Goal: Task Accomplishment & Management: Manage account settings

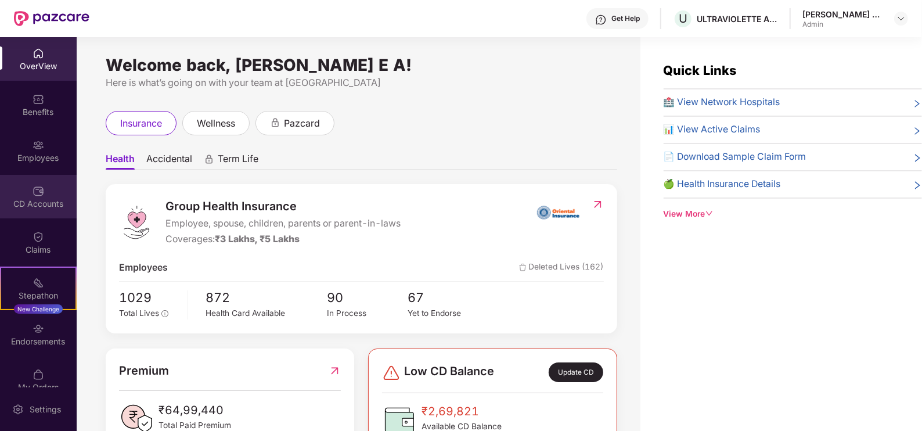
click at [26, 198] on div "CD Accounts" at bounding box center [38, 204] width 77 height 12
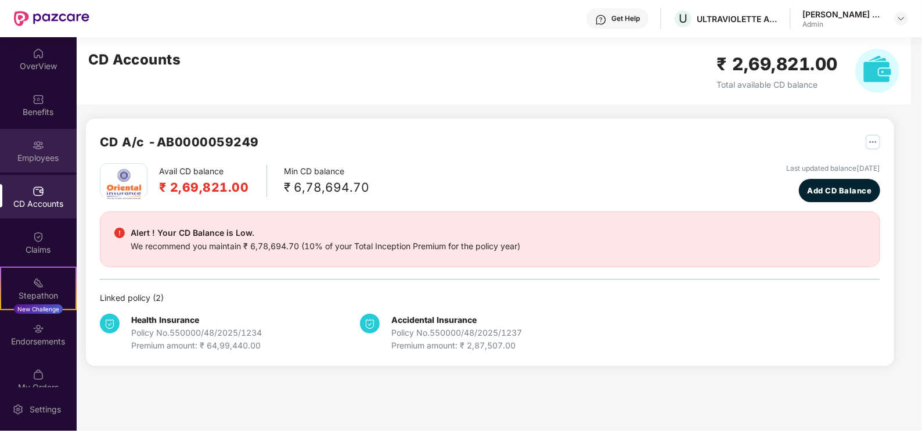
click at [39, 147] on img at bounding box center [39, 145] width 12 height 12
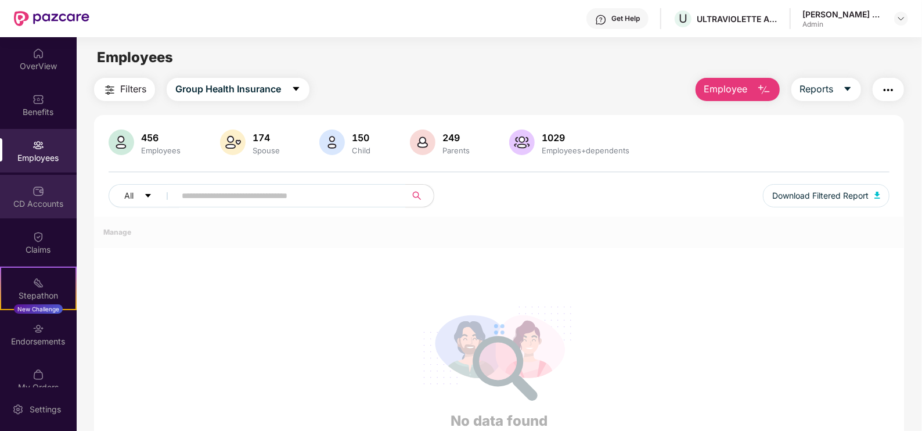
click at [37, 207] on div "CD Accounts" at bounding box center [38, 204] width 77 height 12
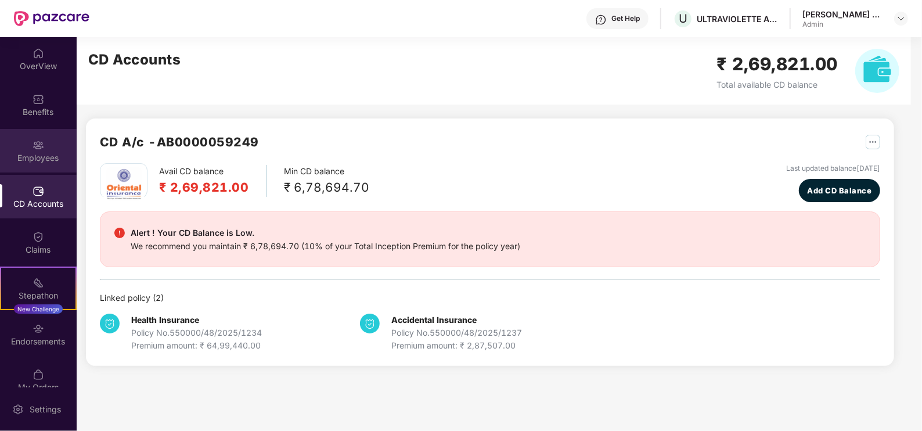
click at [38, 149] on img at bounding box center [39, 145] width 12 height 12
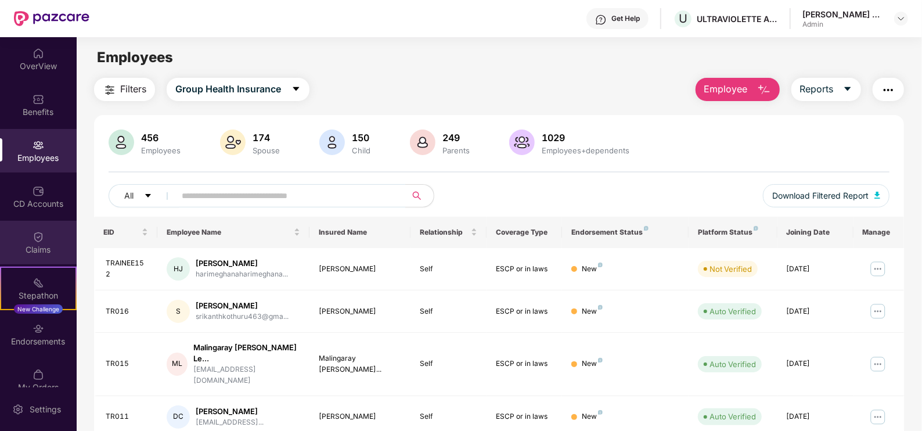
click at [41, 253] on div "Claims" at bounding box center [38, 250] width 77 height 12
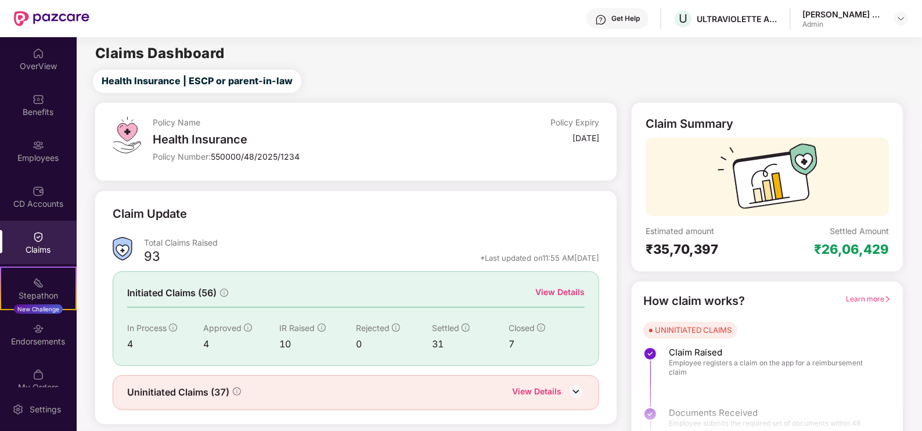
click at [560, 291] on div "View Details" at bounding box center [559, 292] width 49 height 13
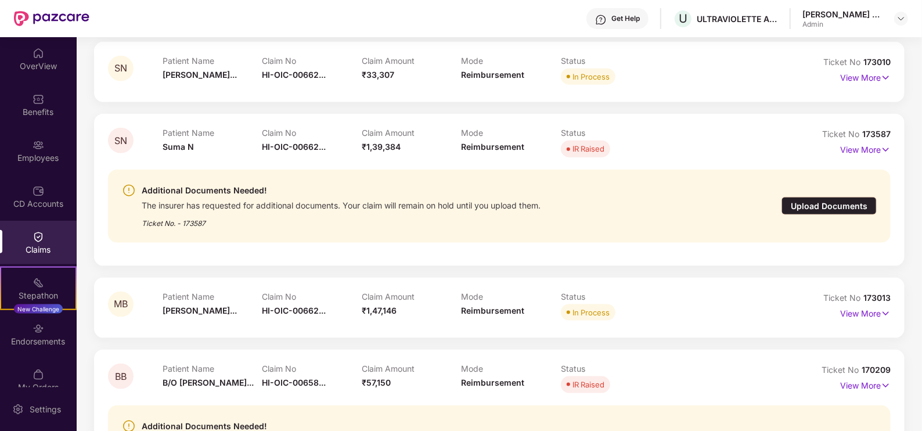
scroll to position [1015, 0]
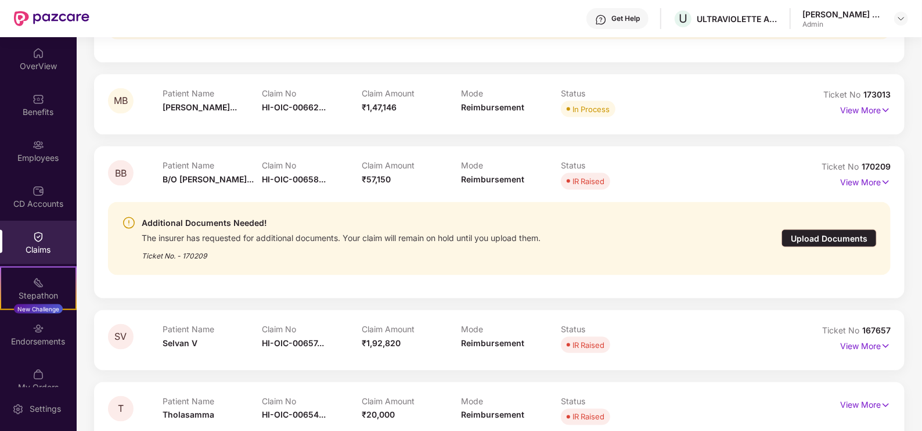
click at [592, 174] on span "IR Raised" at bounding box center [585, 181] width 49 height 16
click at [869, 180] on p "View More" at bounding box center [865, 181] width 51 height 16
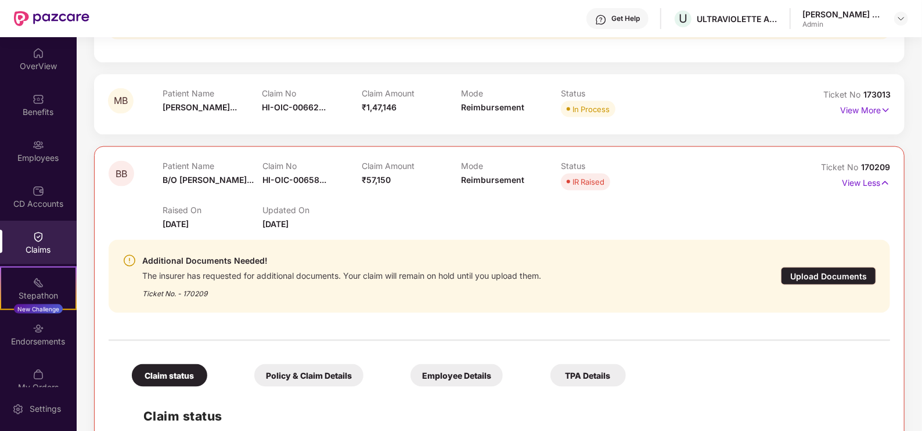
click at [861, 270] on div "Upload Documents" at bounding box center [828, 276] width 95 height 18
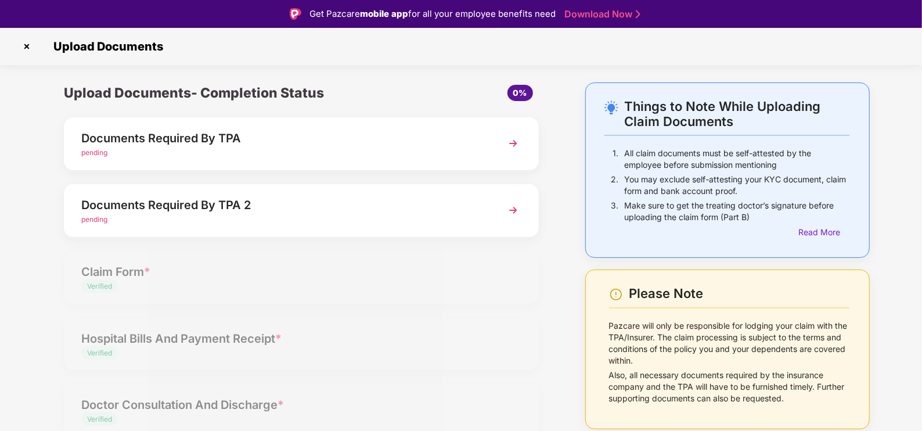
click at [319, 211] on div "Documents Required By TPA 2" at bounding box center [282, 205] width 403 height 19
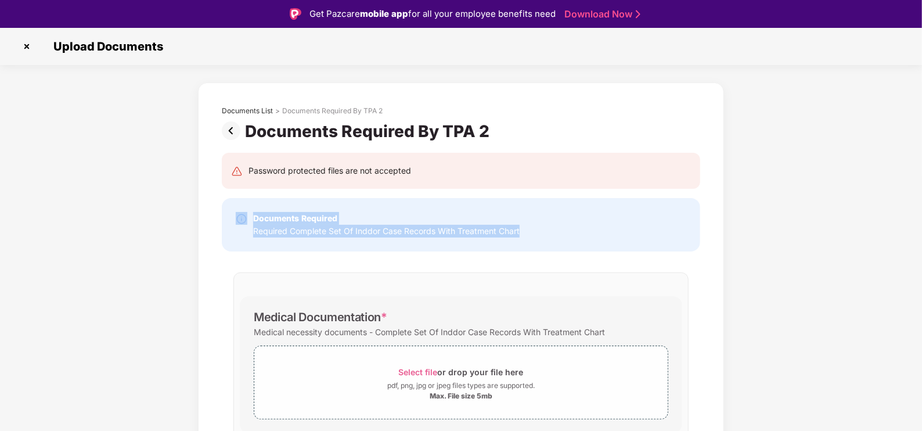
drag, startPoint x: 585, startPoint y: 228, endPoint x: 240, endPoint y: 203, distance: 345.7
click at [240, 203] on div "Documents Required Required Complete Set Of Inddor Case Records With Treatment …" at bounding box center [461, 224] width 478 height 53
click at [28, 45] on img at bounding box center [26, 46] width 19 height 19
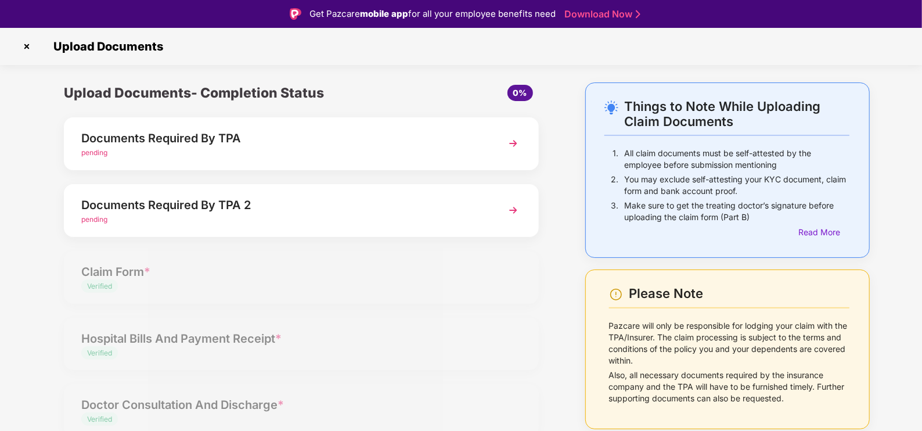
click at [316, 127] on div "Documents Required By TPA pending" at bounding box center [301, 143] width 475 height 53
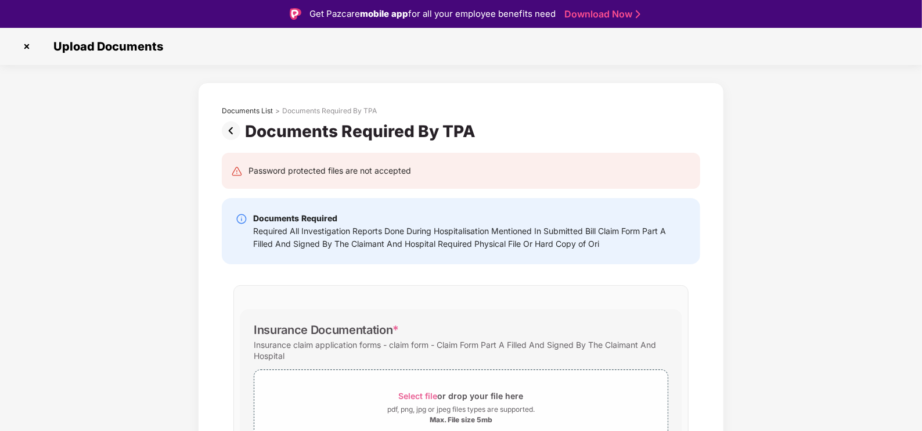
click at [26, 46] on img at bounding box center [26, 46] width 19 height 19
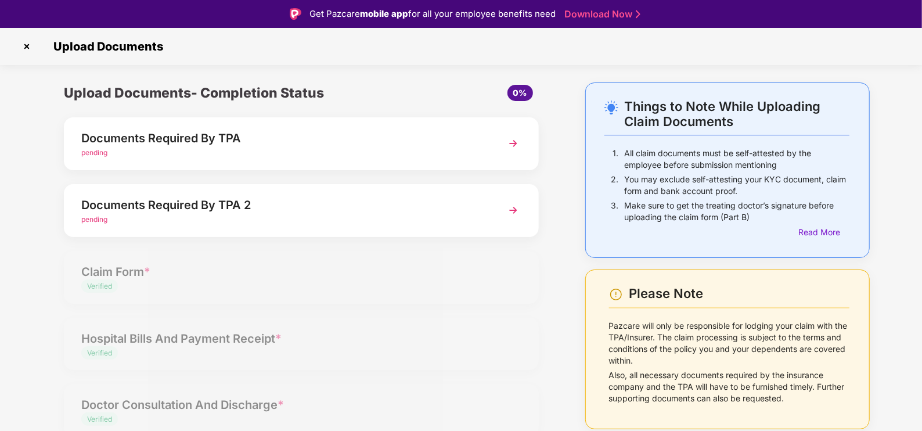
click at [30, 49] on img at bounding box center [26, 46] width 19 height 19
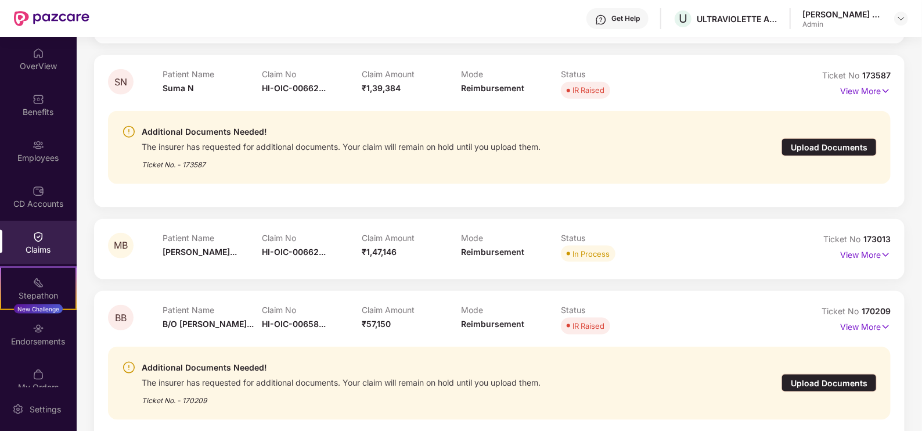
scroll to position [1015, 0]
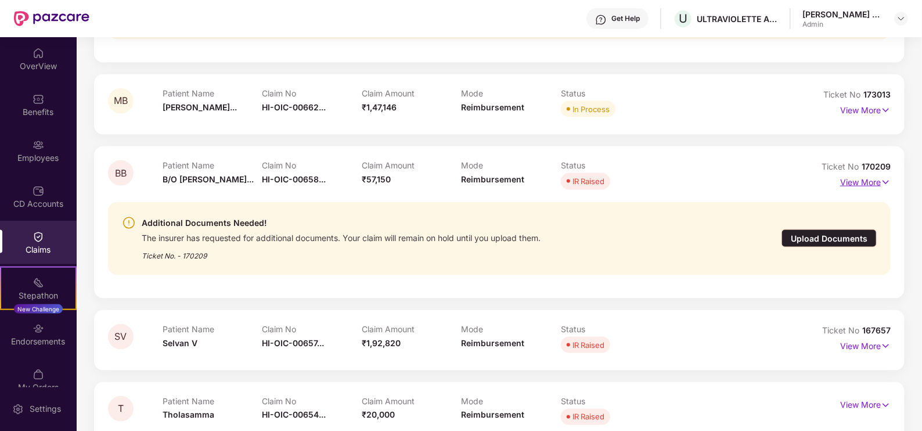
click at [864, 183] on p "View More" at bounding box center [865, 181] width 51 height 16
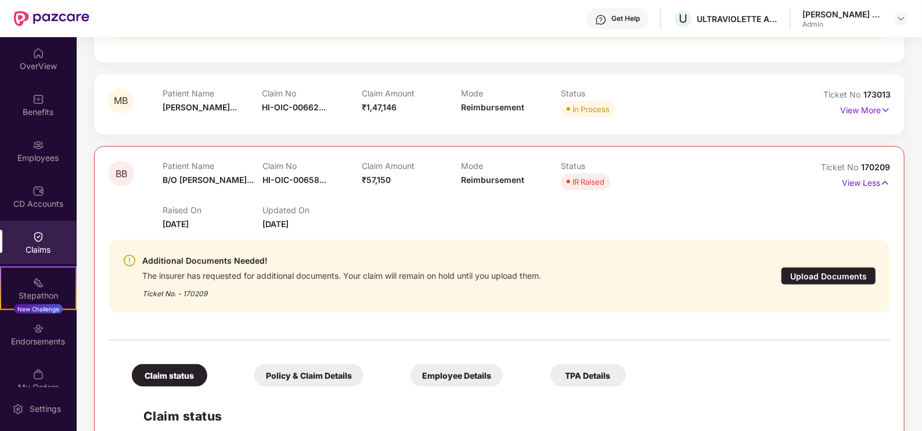
click at [858, 277] on div "Upload Documents" at bounding box center [828, 276] width 95 height 18
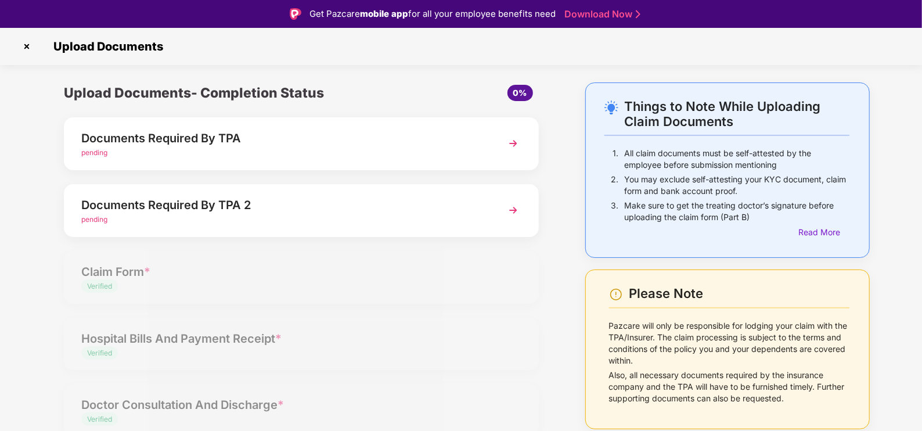
click at [29, 44] on img at bounding box center [26, 46] width 19 height 19
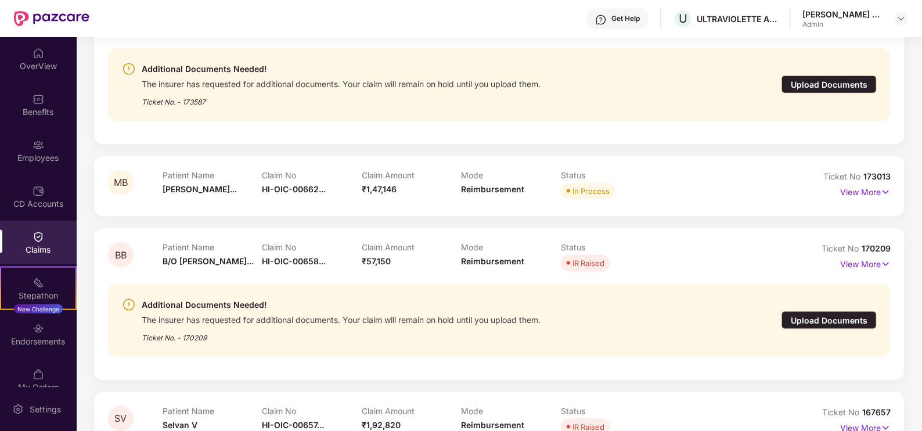
scroll to position [911, 0]
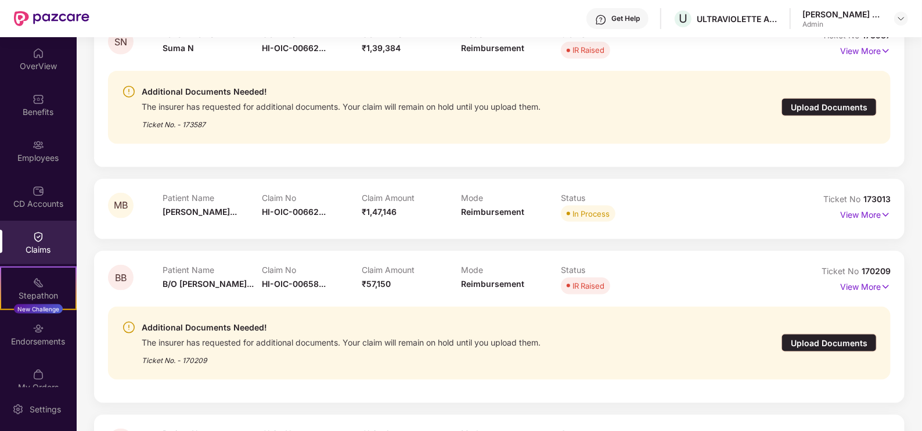
click at [807, 327] on div "Additional Documents Needed! The insurer has requested for additional documents…" at bounding box center [499, 342] width 755 height 45
click at [819, 345] on div "Upload Documents" at bounding box center [828, 343] width 95 height 18
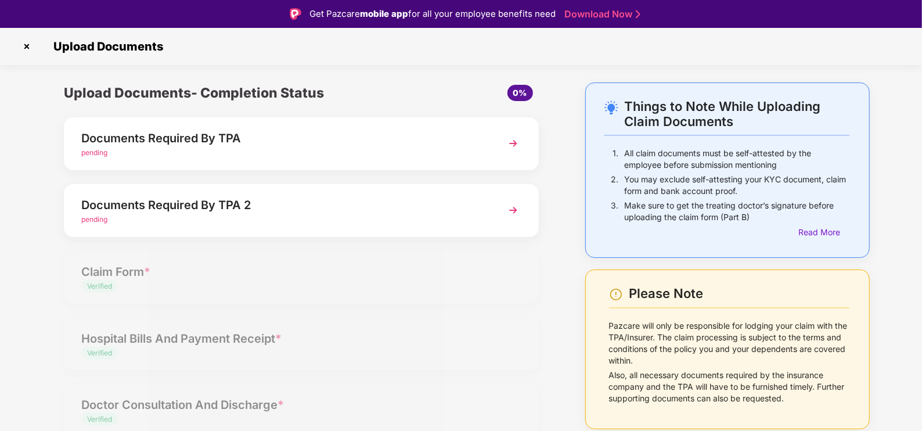
click at [274, 209] on div "Documents Required By TPA 2" at bounding box center [282, 205] width 403 height 19
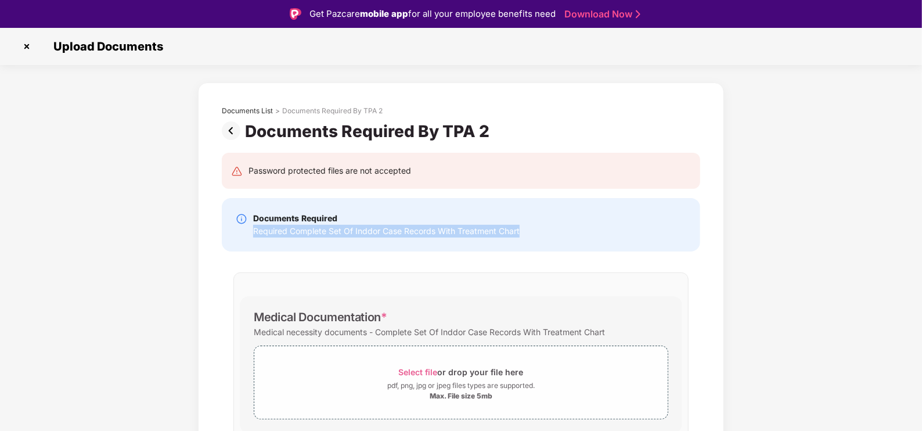
drag, startPoint x: 547, startPoint y: 230, endPoint x: 254, endPoint y: 235, distance: 293.8
click at [254, 235] on div "Documents Required Required Complete Set Of Inddor Case Records With Treatment …" at bounding box center [461, 225] width 451 height 26
copy div "Required Complete Set Of Inddor Case Records With Treatment Chart"
click at [23, 46] on img at bounding box center [26, 46] width 19 height 19
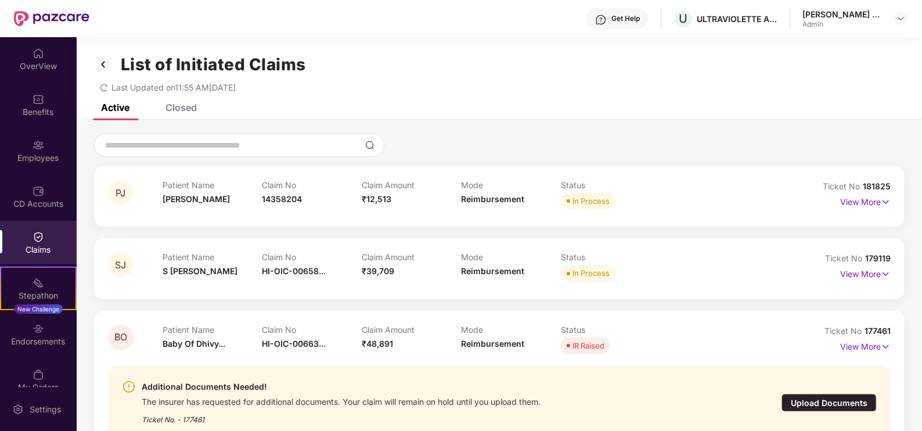
click at [33, 236] on img at bounding box center [39, 237] width 12 height 12
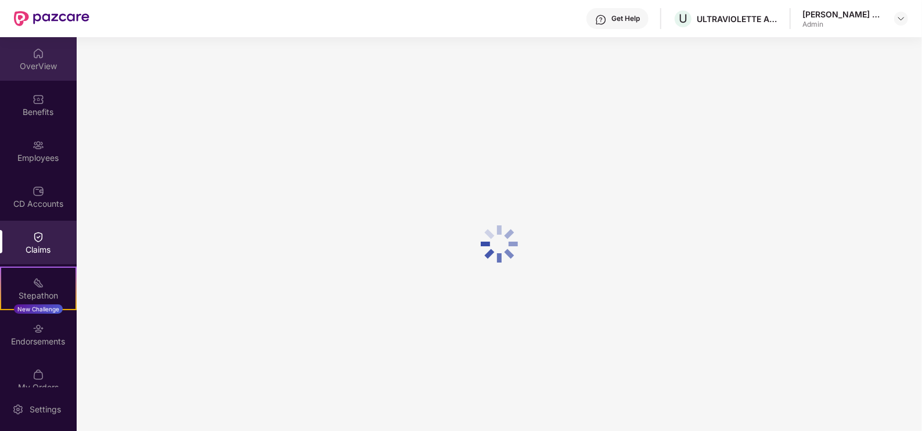
click at [35, 77] on div "OverView" at bounding box center [38, 59] width 77 height 44
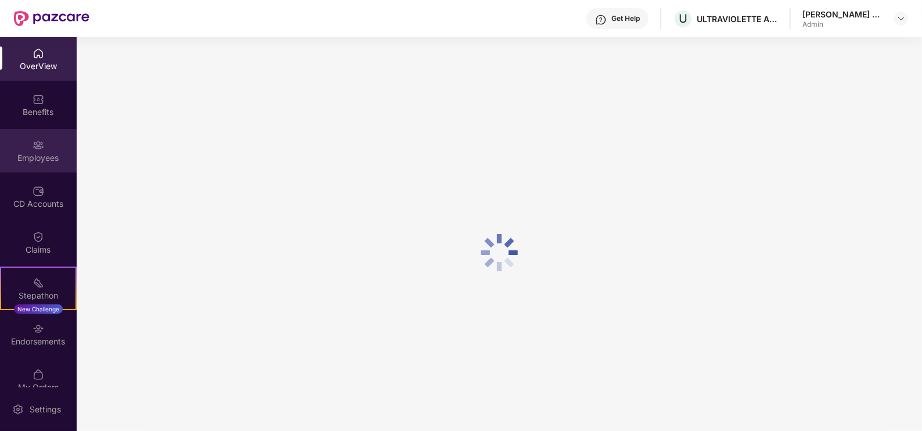
click at [2, 171] on div "Employees" at bounding box center [38, 151] width 77 height 44
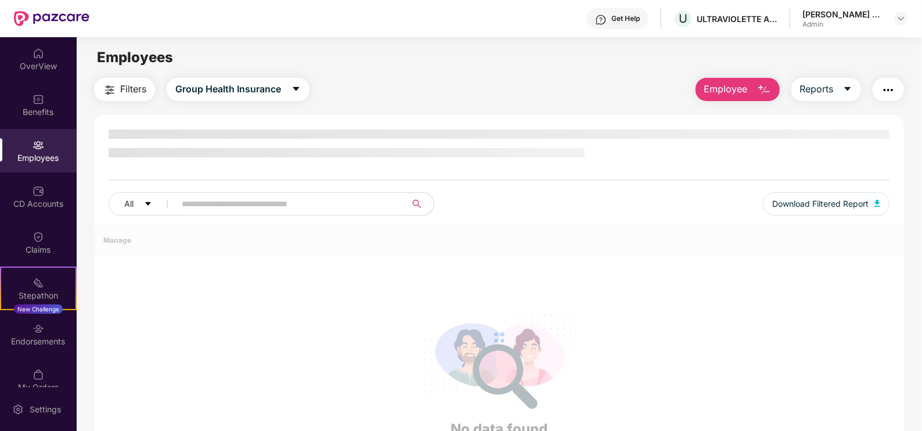
click at [10, 163] on div "Employees" at bounding box center [38, 151] width 77 height 44
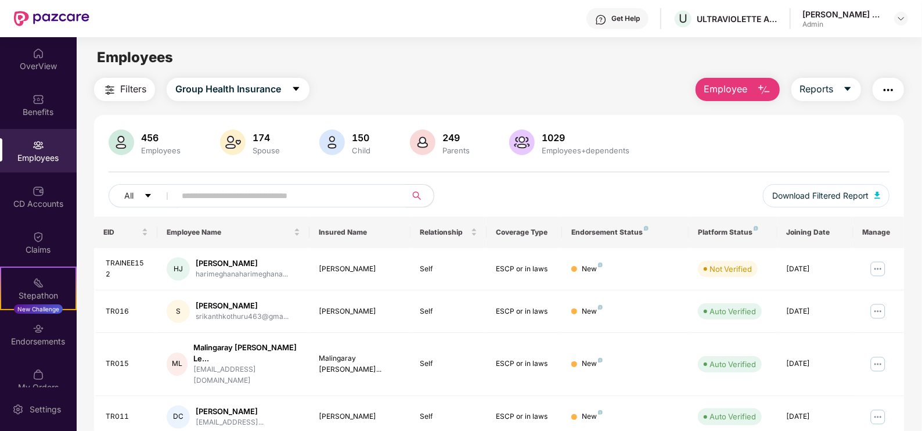
click at [34, 152] on div "Employees" at bounding box center [38, 158] width 77 height 12
click at [41, 55] on img at bounding box center [39, 54] width 12 height 12
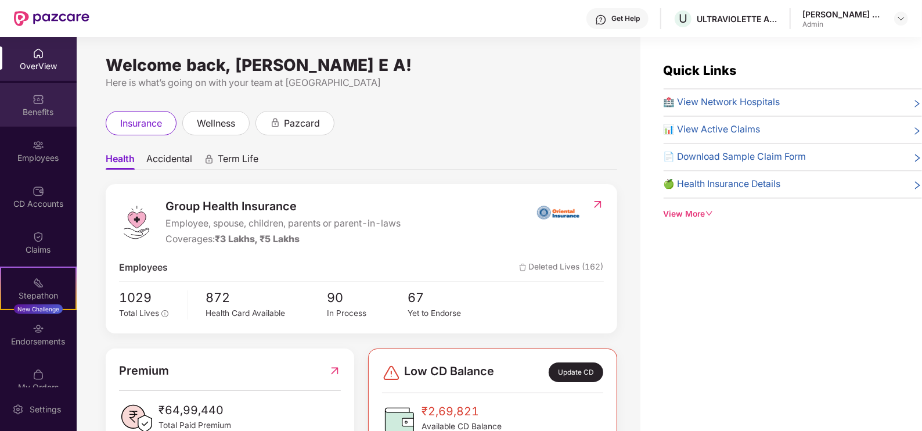
click at [26, 116] on div "Benefits" at bounding box center [38, 112] width 77 height 12
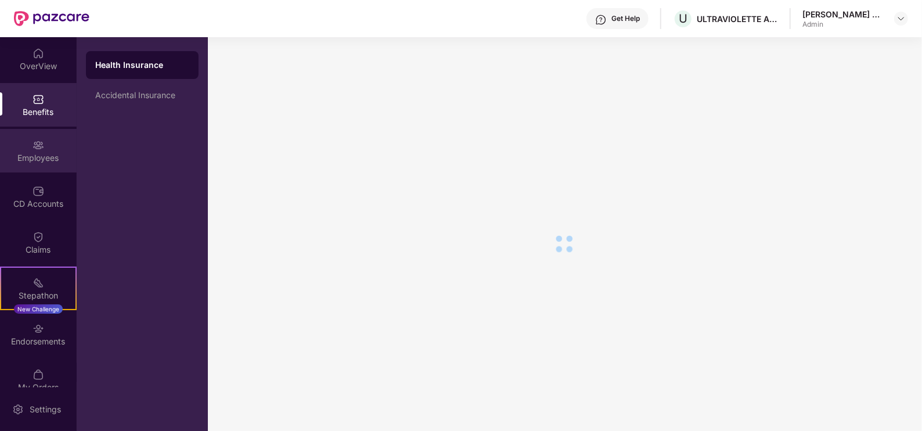
click at [29, 163] on div "Employees" at bounding box center [38, 158] width 77 height 12
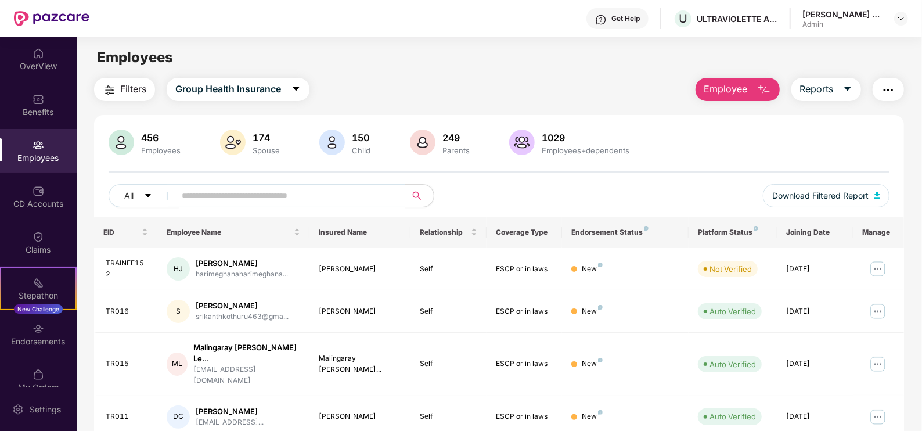
click at [39, 157] on div "Employees" at bounding box center [38, 158] width 77 height 12
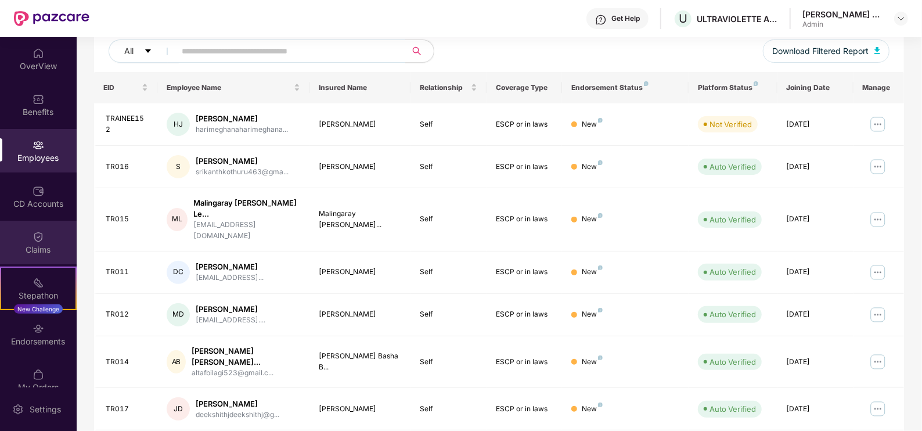
click at [51, 248] on div "Claims" at bounding box center [38, 250] width 77 height 12
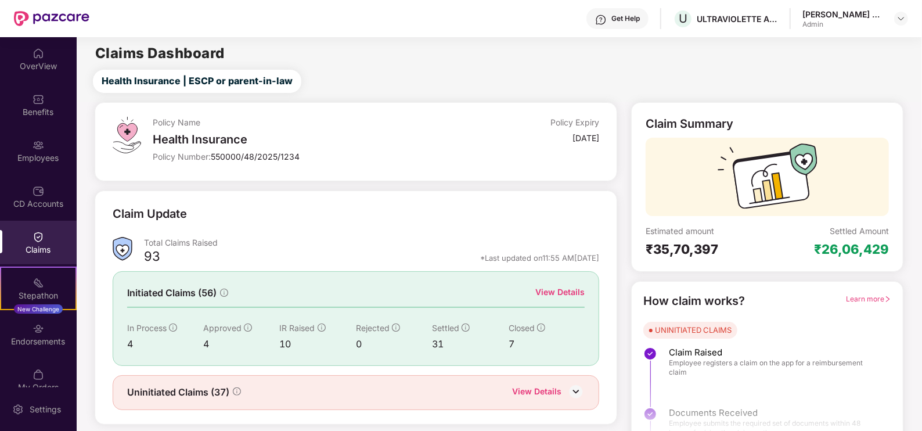
click at [566, 283] on div "Initiated Claims (56) View Details In Process 4 Approved 4 IR Raised 10 Rejecte…" at bounding box center [356, 318] width 487 height 94
click at [555, 291] on div "View Details" at bounding box center [559, 292] width 49 height 13
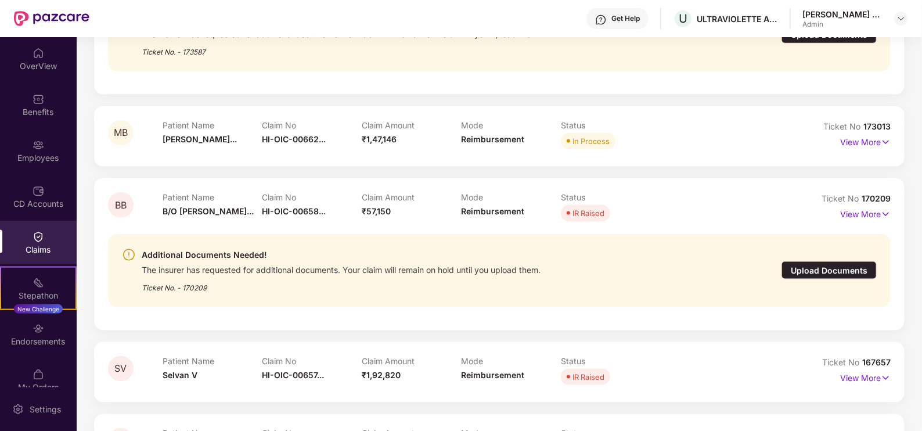
scroll to position [911, 0]
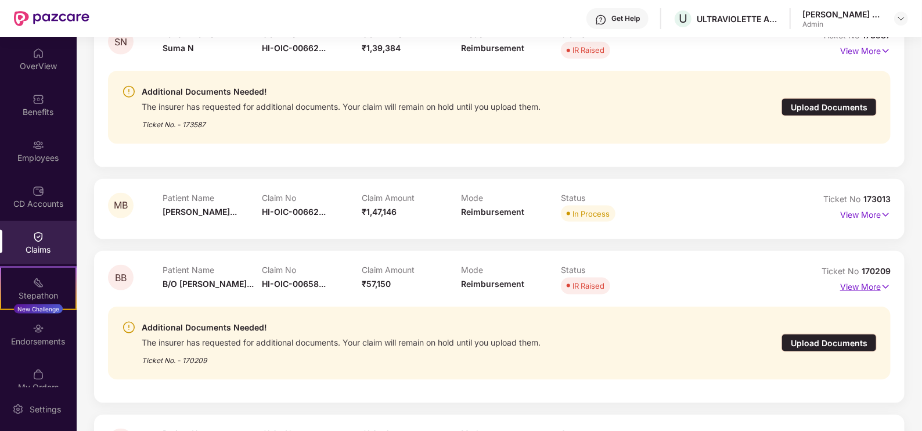
click at [882, 291] on img at bounding box center [886, 286] width 10 height 13
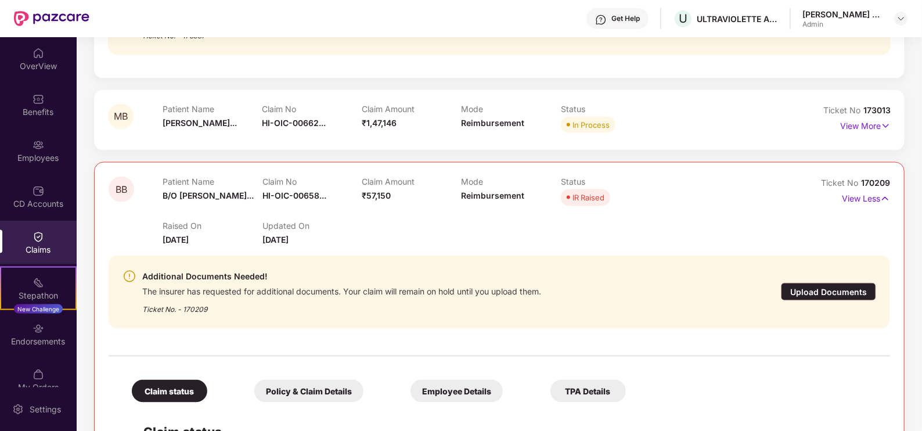
scroll to position [1129, 0]
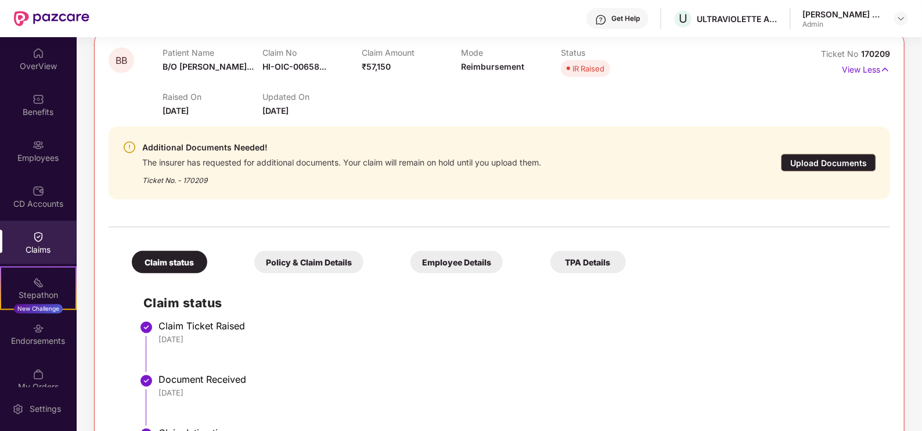
click at [862, 163] on div "Upload Documents" at bounding box center [828, 163] width 95 height 18
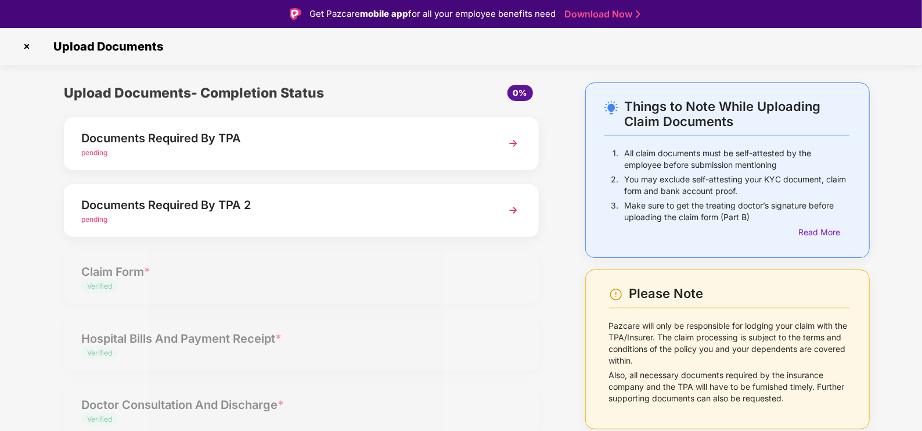
click at [215, 199] on div "Documents Required By TPA 2" at bounding box center [282, 205] width 403 height 19
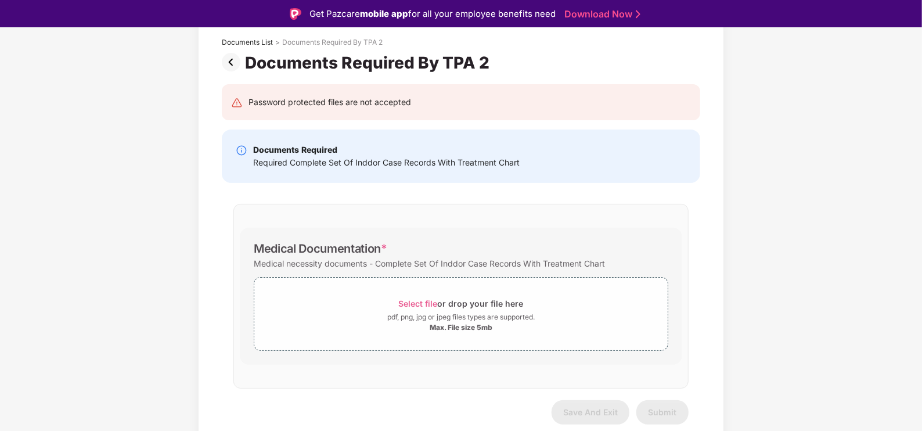
scroll to position [0, 0]
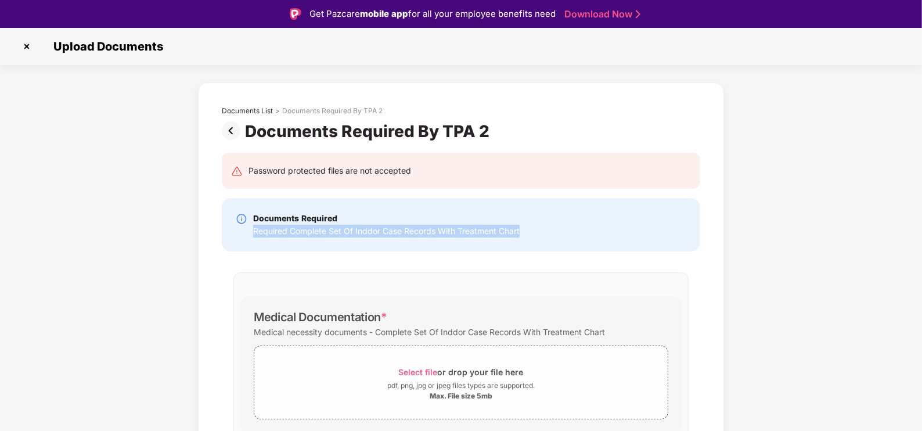
drag, startPoint x: 552, startPoint y: 235, endPoint x: 251, endPoint y: 229, distance: 300.8
click at [251, 229] on div "Documents Required Required Complete Set Of Inddor Case Records With Treatment …" at bounding box center [461, 225] width 451 height 26
click at [585, 230] on div "Documents Required Required Complete Set Of Inddor Case Records With Treatment …" at bounding box center [461, 225] width 451 height 26
drag, startPoint x: 547, startPoint y: 237, endPoint x: 218, endPoint y: 189, distance: 332.7
click at [218, 189] on div "Password protected files are not accepted Documents Required Required Complete …" at bounding box center [460, 331] width 513 height 381
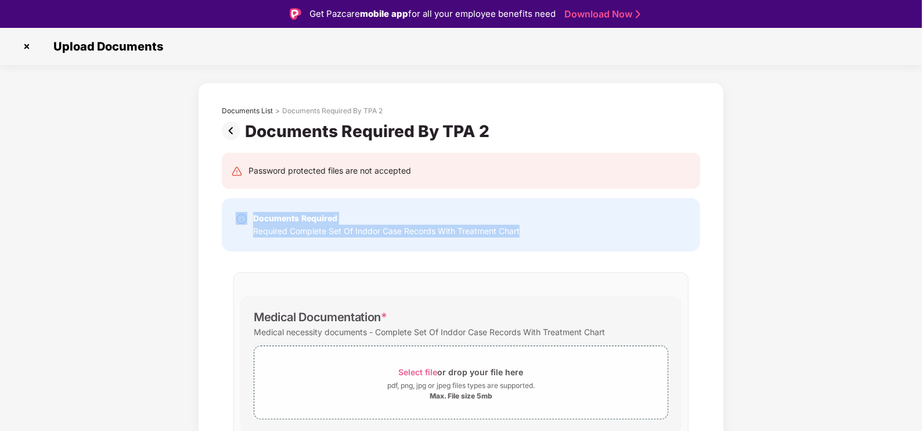
drag, startPoint x: 218, startPoint y: 189, endPoint x: 392, endPoint y: 223, distance: 178.1
click at [392, 223] on div "Documents Required" at bounding box center [386, 218] width 266 height 13
click at [403, 236] on div "Required Complete Set Of Inddor Case Records With Treatment Chart" at bounding box center [386, 231] width 266 height 13
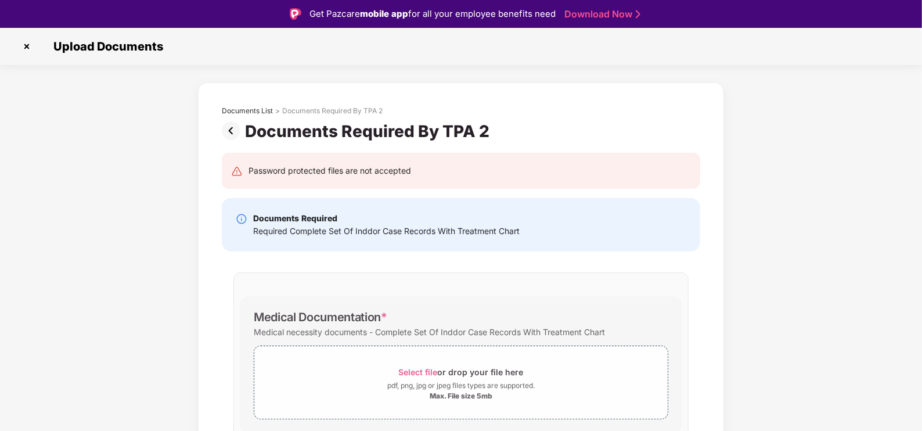
click at [520, 237] on div "Documents Required Required Complete Set Of Inddor Case Records With Treatment …" at bounding box center [461, 224] width 478 height 53
click at [521, 237] on div "Documents Required Required Complete Set Of Inddor Case Records With Treatment …" at bounding box center [461, 225] width 451 height 26
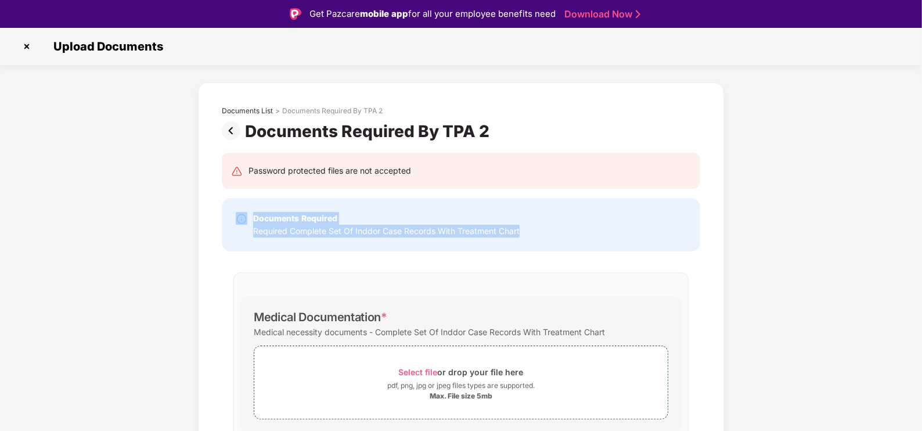
drag, startPoint x: 532, startPoint y: 231, endPoint x: 242, endPoint y: 199, distance: 291.5
click at [242, 199] on div "Documents Required Required Complete Set Of Inddor Case Records With Treatment …" at bounding box center [461, 224] width 478 height 53
click at [539, 231] on div "Documents Required Required Complete Set Of Inddor Case Records With Treatment …" at bounding box center [461, 225] width 451 height 26
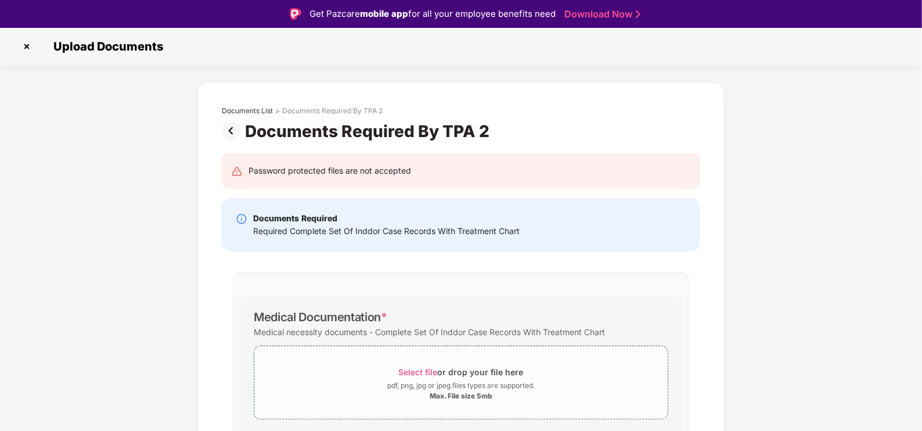
click at [536, 238] on div "Documents Required Required Complete Set Of Inddor Case Records With Treatment …" at bounding box center [461, 224] width 478 height 53
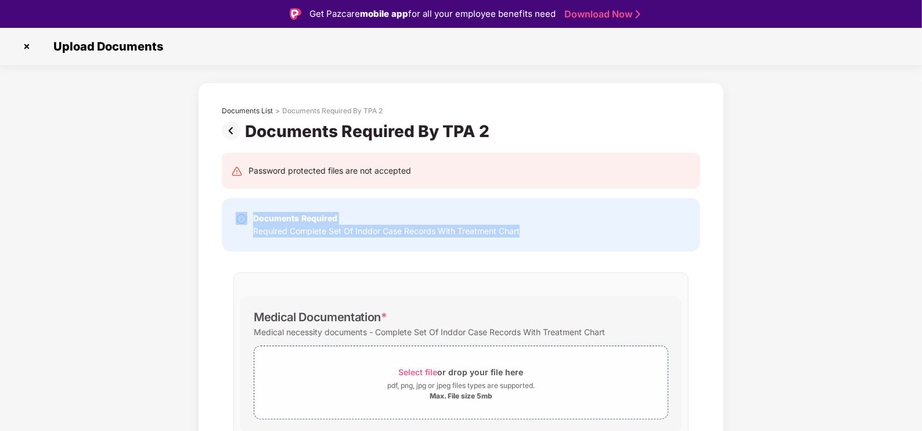
drag, startPoint x: 536, startPoint y: 236, endPoint x: 140, endPoint y: 204, distance: 397.2
click at [140, 204] on div "Documents List > Documents Required By TPA 2 Documents Required By TPA 2 Passwo…" at bounding box center [461, 305] width 922 height 446
click at [397, 217] on div "Documents Required" at bounding box center [386, 218] width 266 height 13
drag, startPoint x: 543, startPoint y: 230, endPoint x: 211, endPoint y: 190, distance: 334.5
click at [211, 190] on div "Password protected files are not accepted Documents Required Required Complete …" at bounding box center [460, 331] width 513 height 381
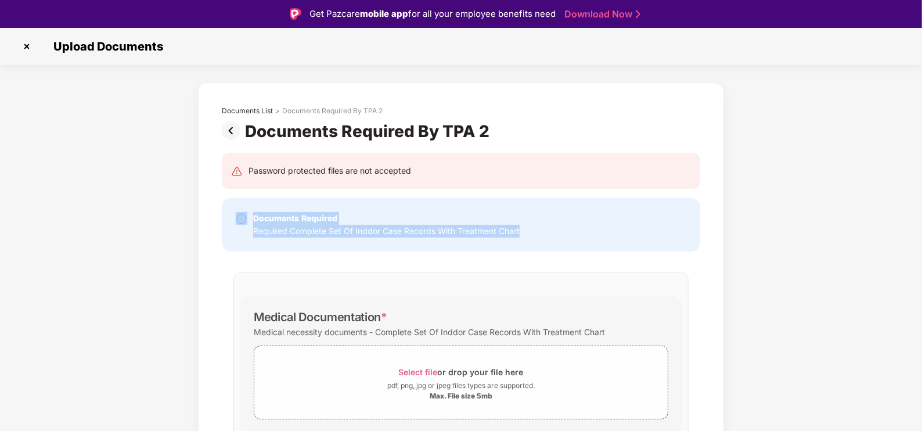
drag, startPoint x: 211, startPoint y: 190, endPoint x: 400, endPoint y: 211, distance: 189.8
click at [400, 211] on div "Documents Required Required Complete Set Of Inddor Case Records With Treatment …" at bounding box center [461, 224] width 478 height 53
click at [419, 209] on div "Documents Required Required Complete Set Of Inddor Case Records With Treatment …" at bounding box center [461, 224] width 478 height 53
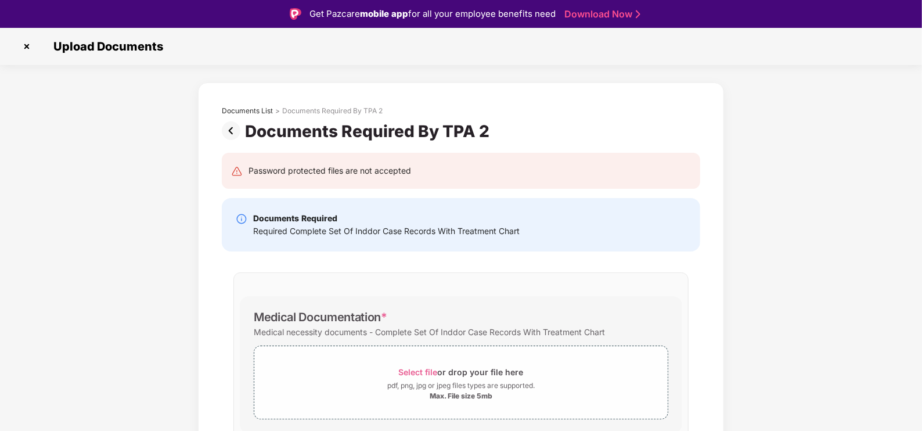
click at [23, 46] on img at bounding box center [26, 46] width 19 height 19
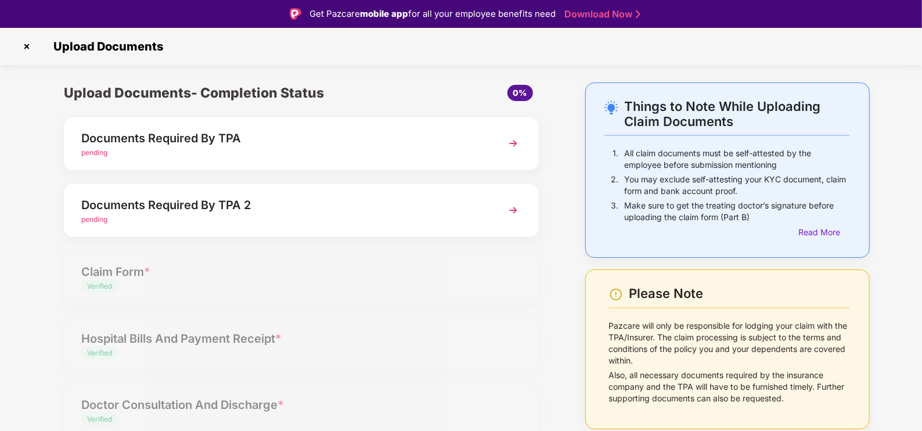
click at [20, 44] on img at bounding box center [26, 46] width 19 height 19
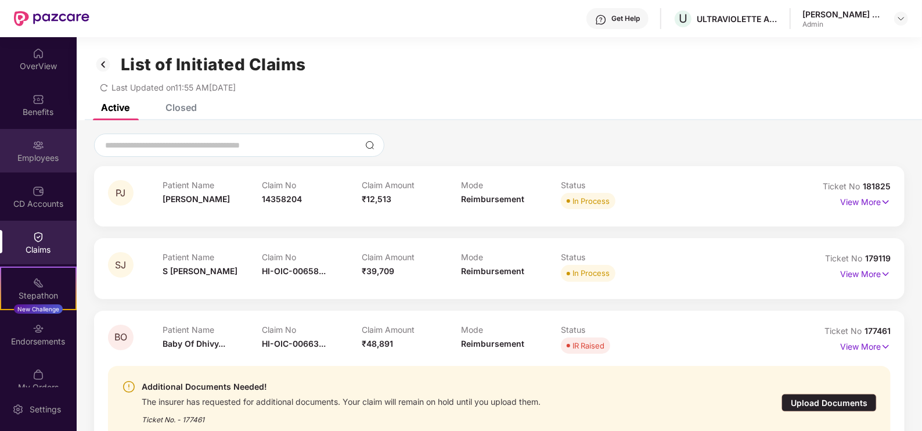
click at [29, 152] on div "Employees" at bounding box center [38, 158] width 77 height 12
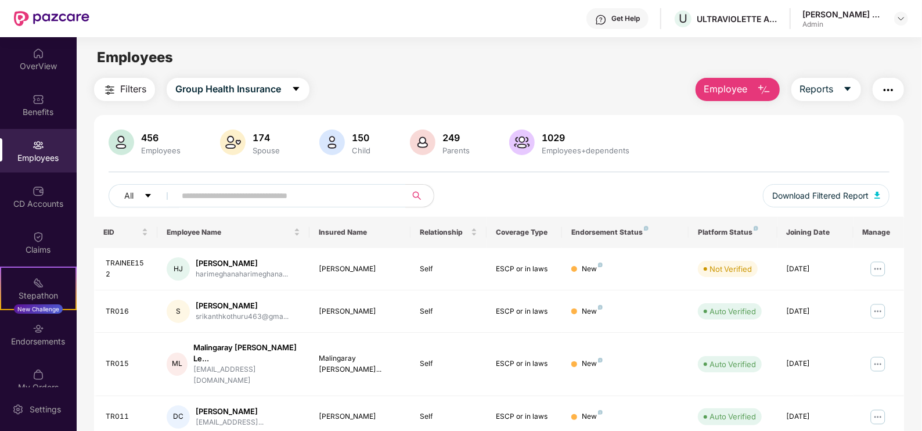
click at [25, 147] on div "Employees" at bounding box center [38, 151] width 77 height 44
click at [40, 58] on img at bounding box center [39, 54] width 12 height 12
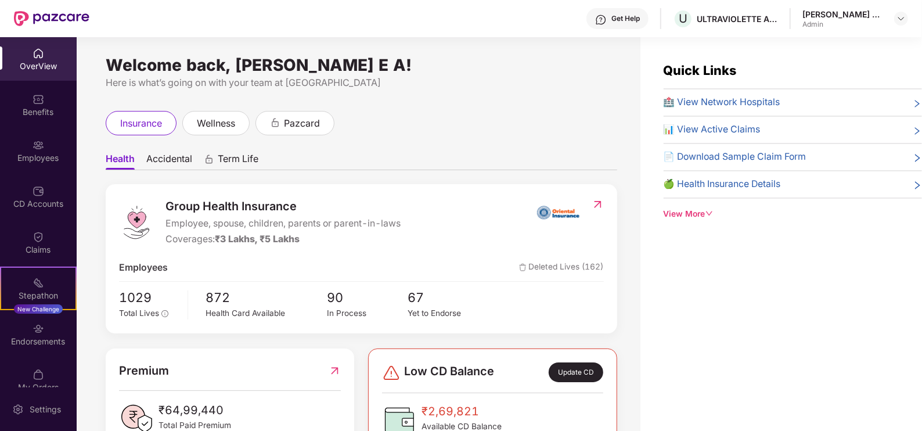
click at [35, 70] on div "OverView" at bounding box center [38, 66] width 77 height 12
click at [45, 51] on div "OverView" at bounding box center [38, 59] width 77 height 44
click at [31, 120] on div "Benefits" at bounding box center [38, 105] width 77 height 44
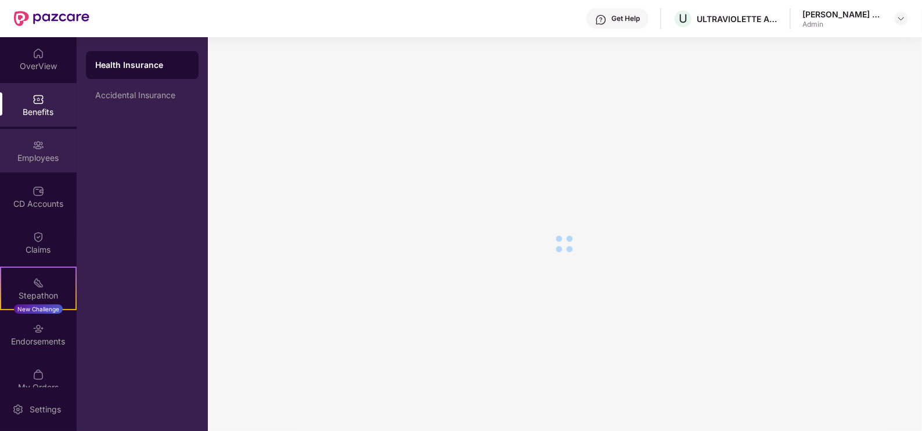
click at [42, 152] on div "Employees" at bounding box center [38, 158] width 77 height 12
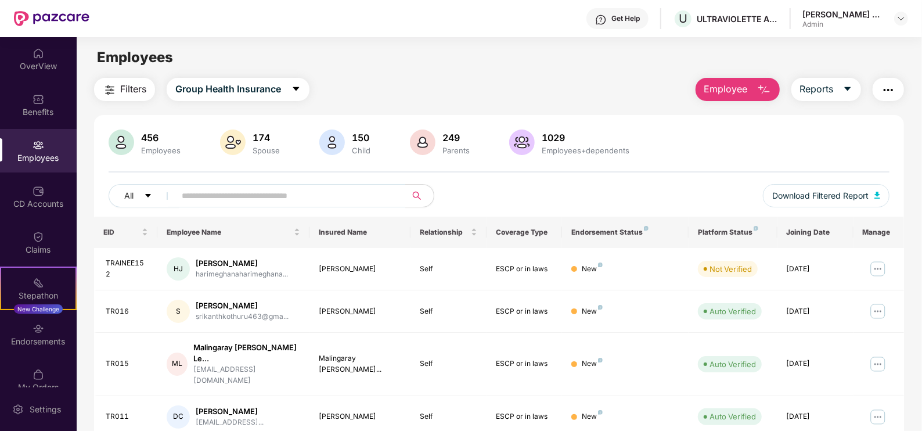
click at [34, 147] on img at bounding box center [39, 145] width 12 height 12
